Goal: Check status

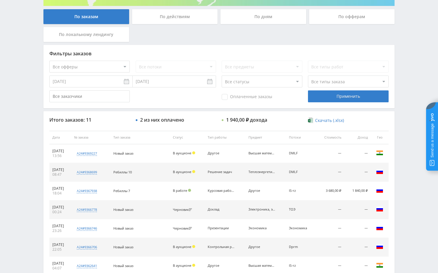
scroll to position [119, 0]
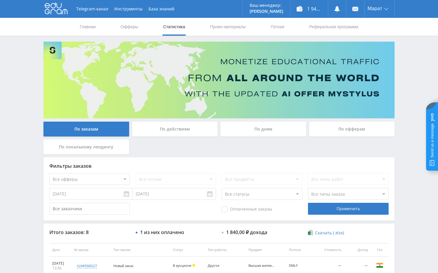
drag, startPoint x: 414, startPoint y: 58, endPoint x: 400, endPoint y: 9, distance: 51.6
click at [414, 58] on div "Telegram-канал Инструменты База знаний Ваш менеджер: Alex Alex Online @edugram_…" at bounding box center [219, 225] width 438 height 451
click at [405, 63] on div "Telegram-канал Инструменты База знаний Ваш менеджер: Alex Alex Online @edugram_…" at bounding box center [219, 225] width 438 height 451
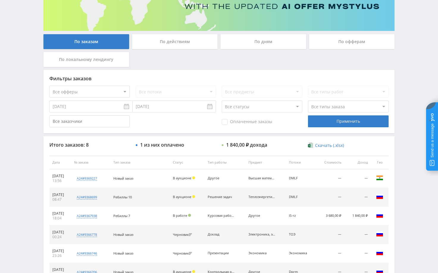
scroll to position [89, 0]
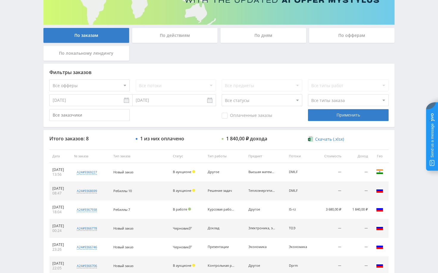
scroll to position [149, 0]
